Goal: Information Seeking & Learning: Understand process/instructions

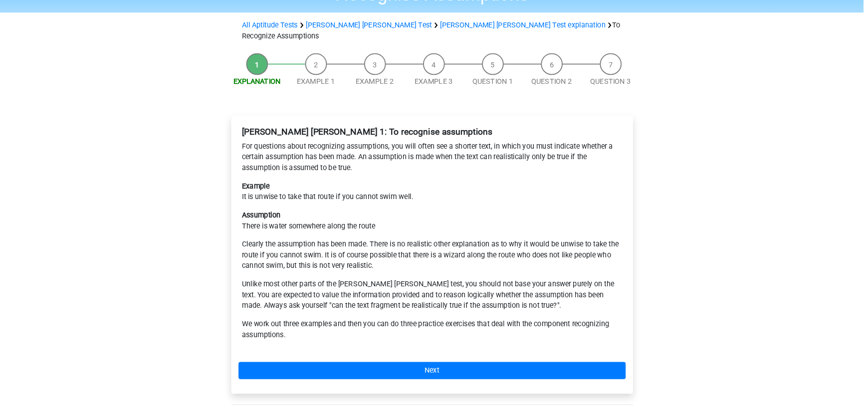
scroll to position [100, 0]
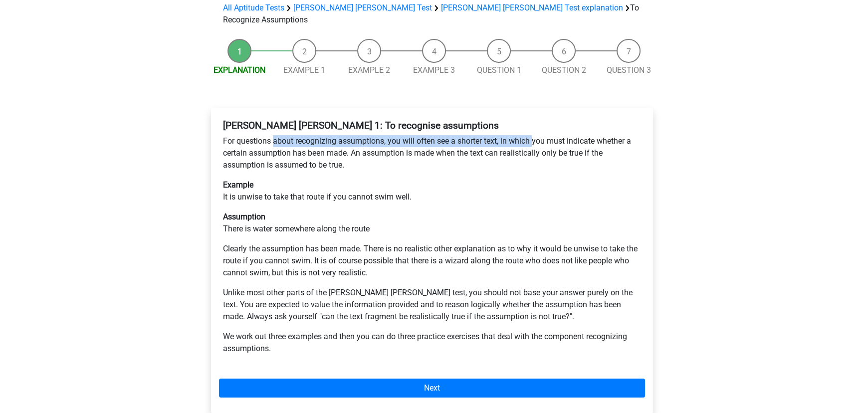
drag, startPoint x: 279, startPoint y: 105, endPoint x: 534, endPoint y: 105, distance: 254.8
click at [534, 135] on p "For questions about recognizing assumptions, you will often see a shorter text,…" at bounding box center [432, 153] width 418 height 36
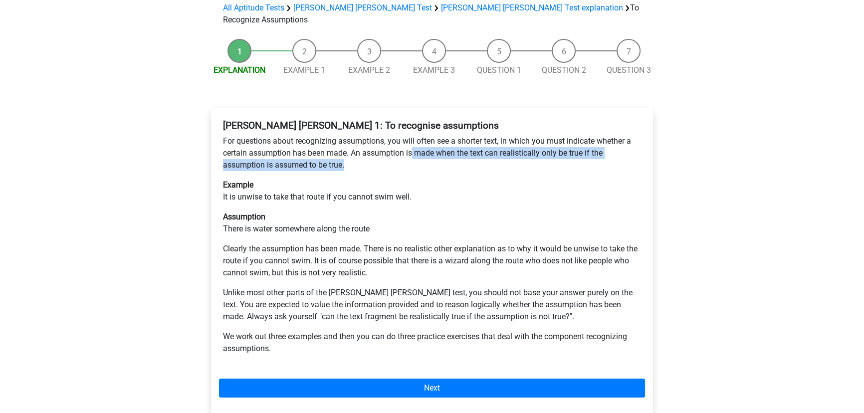
drag, startPoint x: 412, startPoint y: 116, endPoint x: 423, endPoint y: 126, distance: 14.5
click at [423, 135] on p "For questions about recognizing assumptions, you will often see a shorter text,…" at bounding box center [432, 153] width 418 height 36
drag, startPoint x: 350, startPoint y: 117, endPoint x: 384, endPoint y: 127, distance: 35.8
click at [384, 135] on p "For questions about recognizing assumptions, you will often see a shorter text,…" at bounding box center [432, 153] width 418 height 36
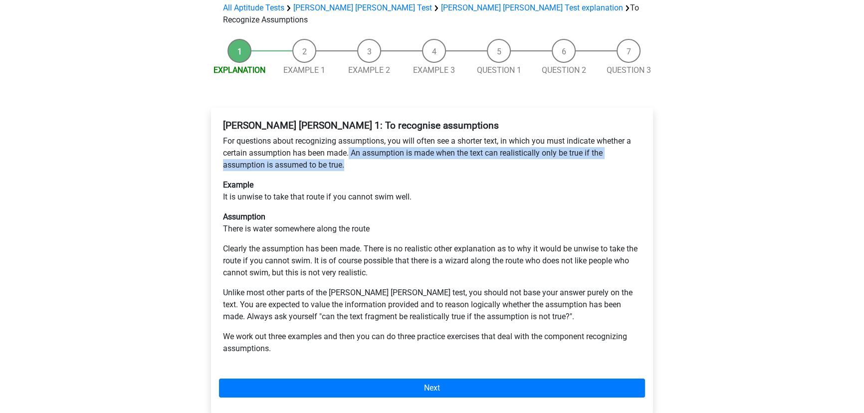
copy p "An assumption is made when the text can realistically only be true if the assum…"
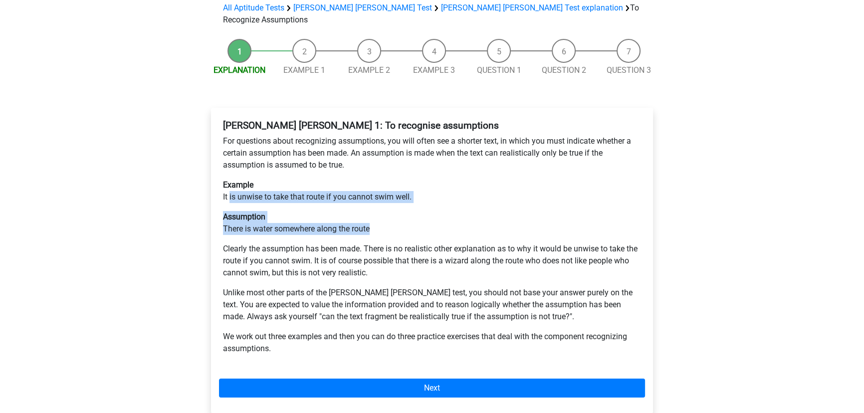
drag, startPoint x: 229, startPoint y: 160, endPoint x: 444, endPoint y: 189, distance: 217.0
click at [444, 189] on div "[PERSON_NAME] [PERSON_NAME] 1: To recognise assumptions For questions about rec…" at bounding box center [432, 241] width 426 height 251
click at [444, 211] on p "Assumption There is water somewhere along the route" at bounding box center [432, 223] width 418 height 24
